Goal: Navigation & Orientation: Find specific page/section

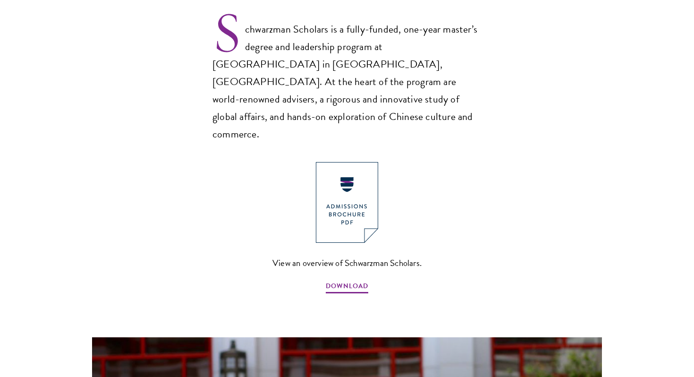
scroll to position [643, 0]
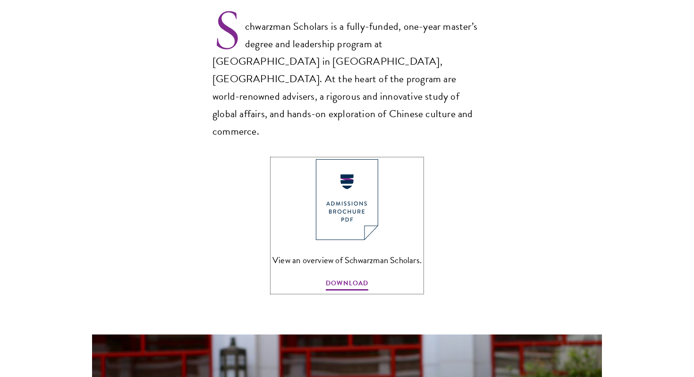
click at [359, 159] on img at bounding box center [347, 199] width 62 height 81
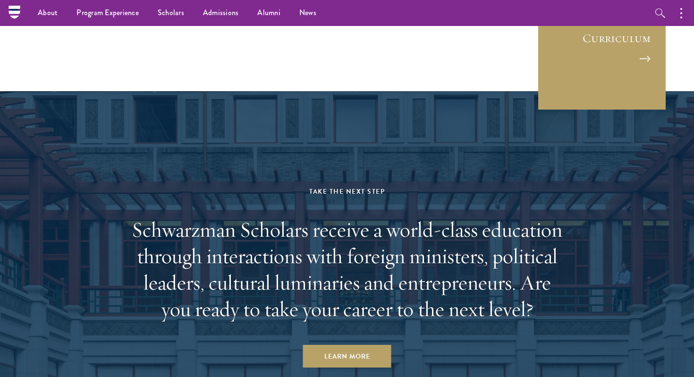
scroll to position [4637, 0]
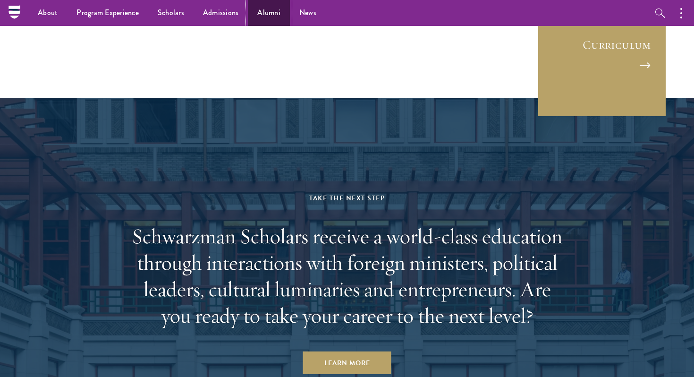
click at [263, 14] on link "Alumni" at bounding box center [269, 13] width 42 height 26
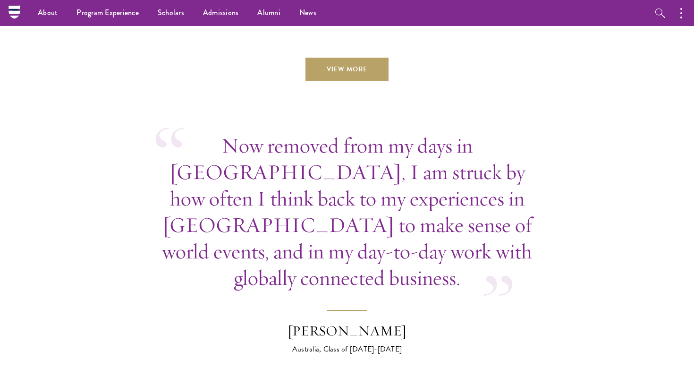
scroll to position [3137, 0]
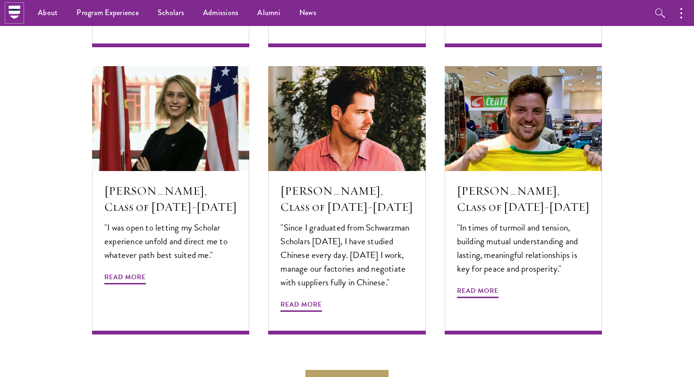
click at [12, 12] on icon at bounding box center [13, 12] width 11 height 4
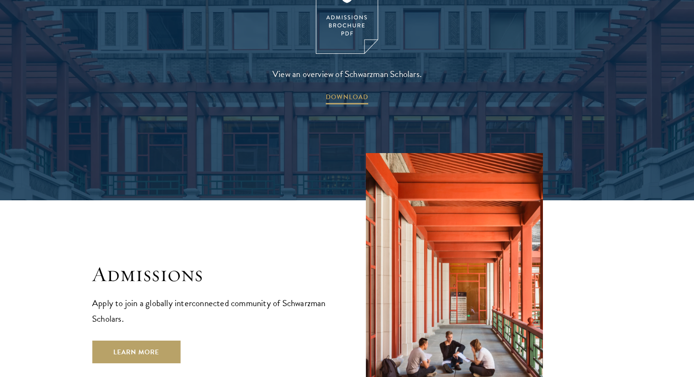
scroll to position [1420, 0]
